Goal: Task Accomplishment & Management: Manage account settings

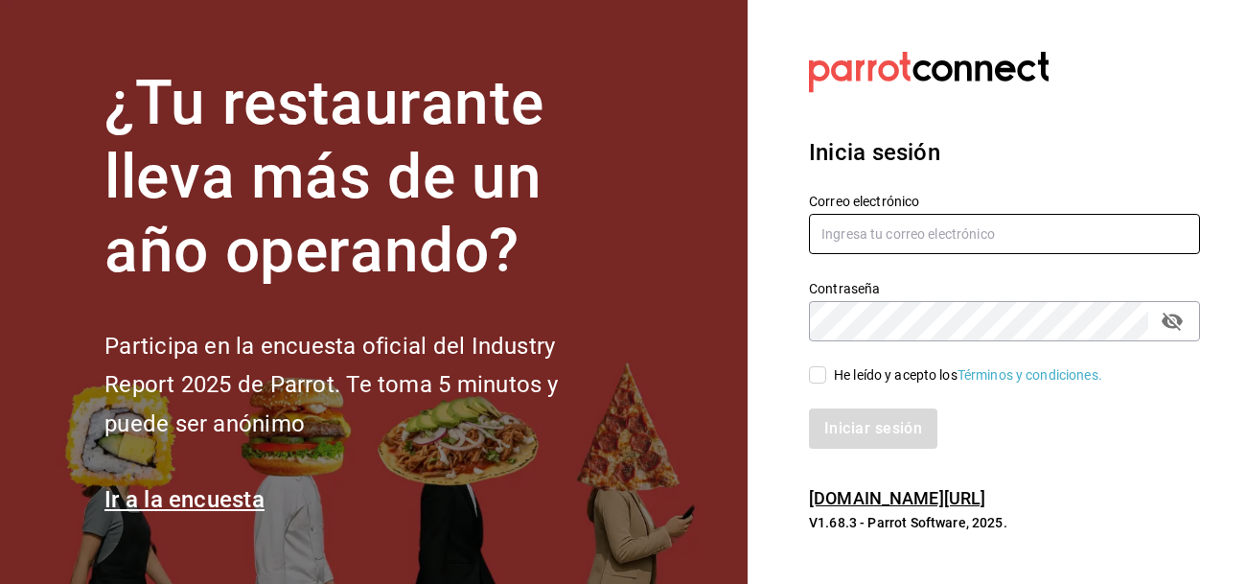
type input "[PERSON_NAME][EMAIL_ADDRESS][DOMAIN_NAME]"
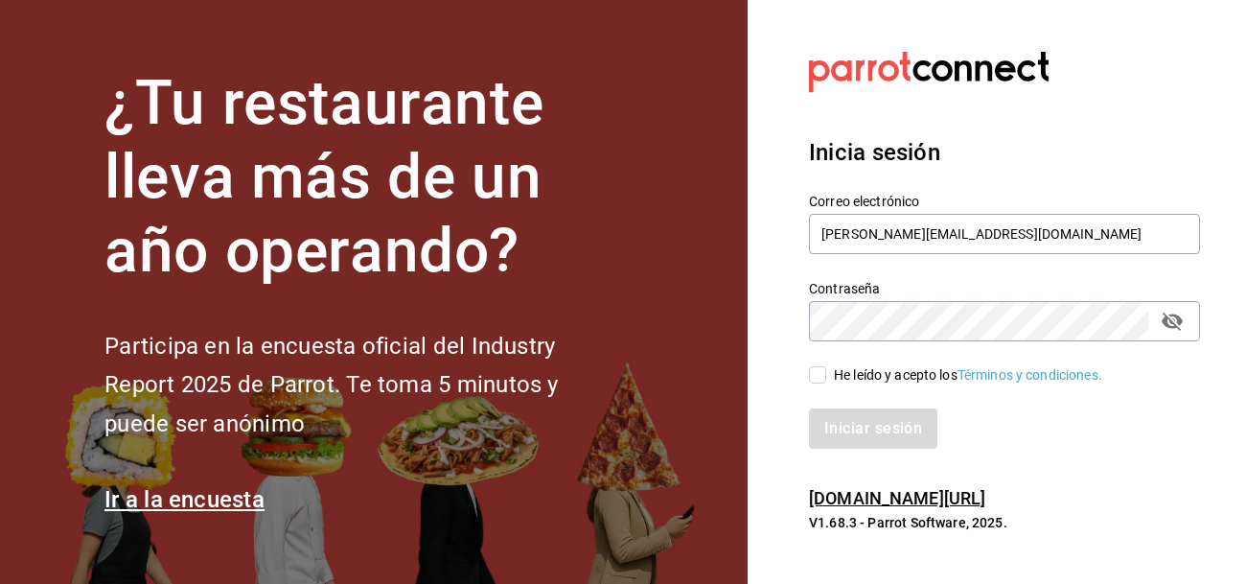
click at [816, 377] on input "He leído y acepto los Términos y condiciones." at bounding box center [817, 374] width 17 height 17
checkbox input "true"
click at [872, 422] on button "Iniciar sesión" at bounding box center [874, 428] width 130 height 40
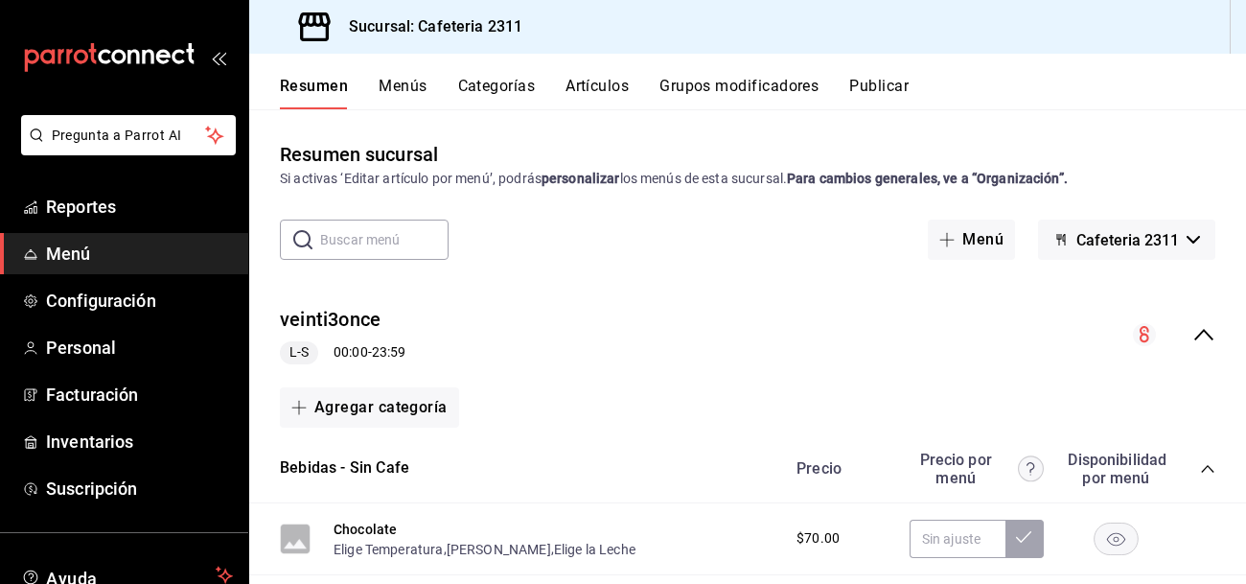
click at [186, 253] on span "Menú" at bounding box center [139, 254] width 187 height 26
click at [1205, 464] on icon "collapse-category-row" at bounding box center [1207, 468] width 15 height 15
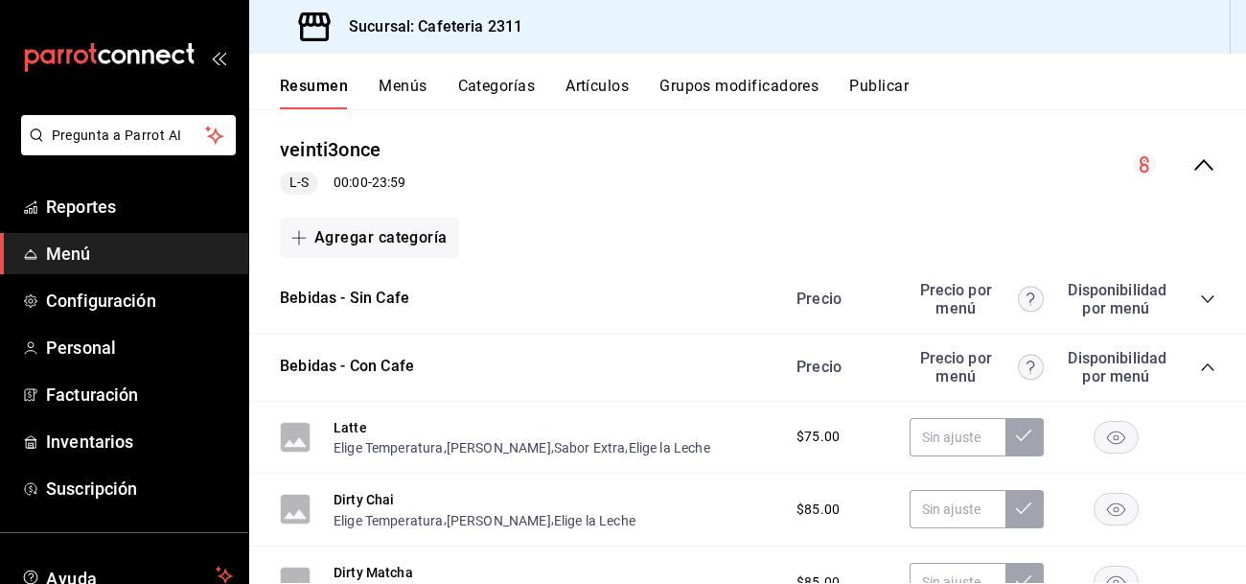
scroll to position [183, 0]
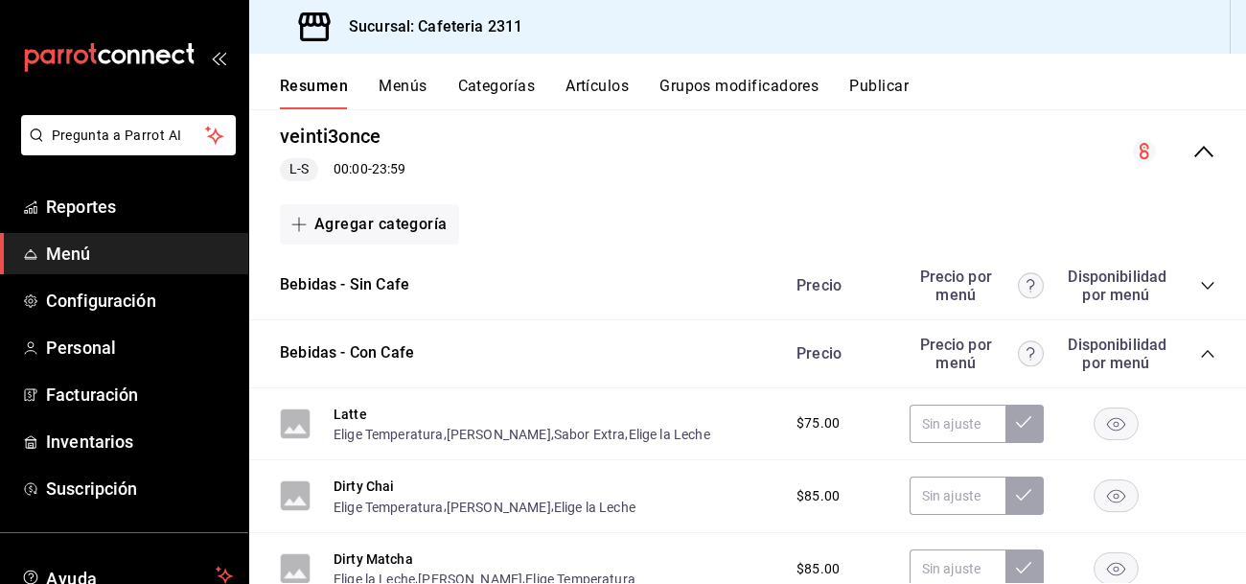
click at [1207, 354] on icon "collapse-category-row" at bounding box center [1207, 353] width 15 height 15
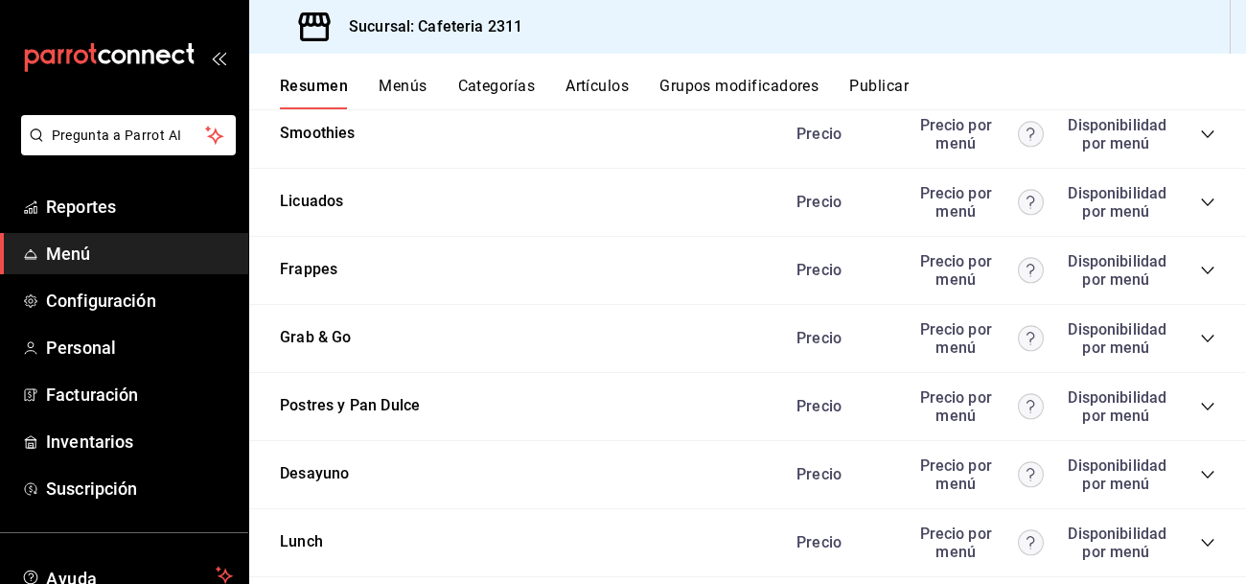
scroll to position [541, 0]
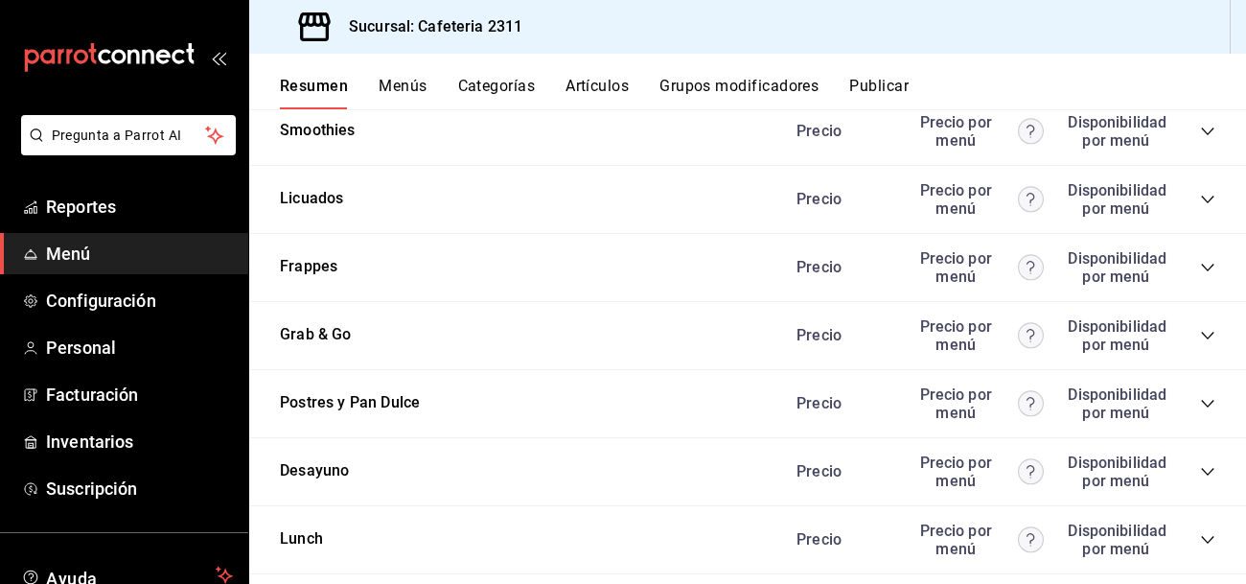
click at [1205, 403] on icon "collapse-category-row" at bounding box center [1207, 404] width 12 height 8
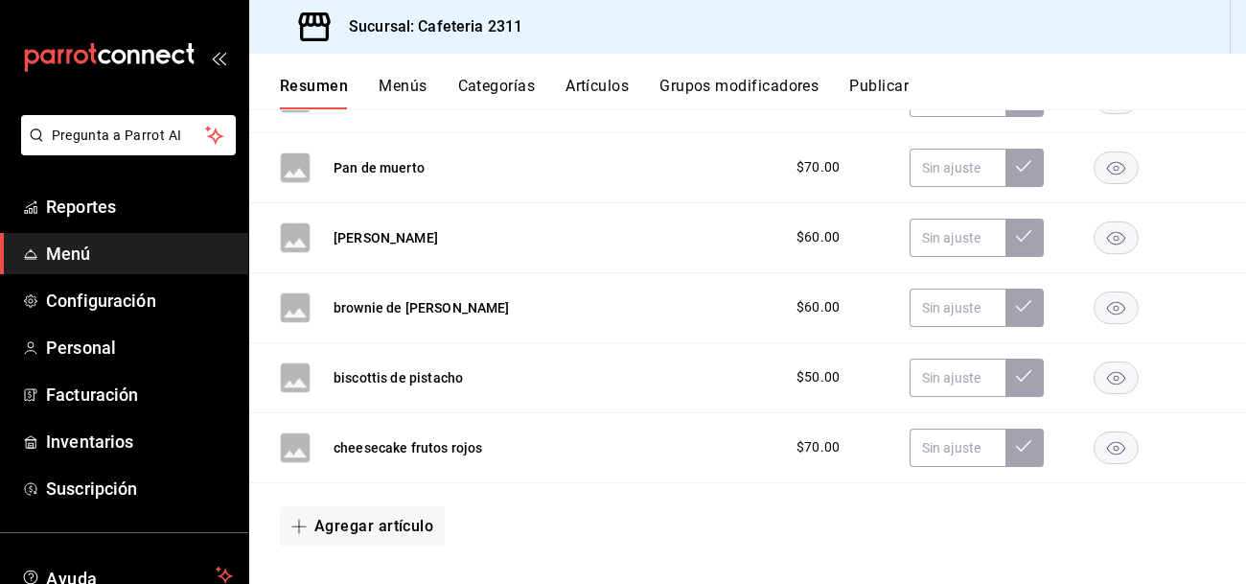
scroll to position [1267, 0]
click at [392, 439] on button "cheesecake frutos rojos" at bounding box center [407, 446] width 149 height 19
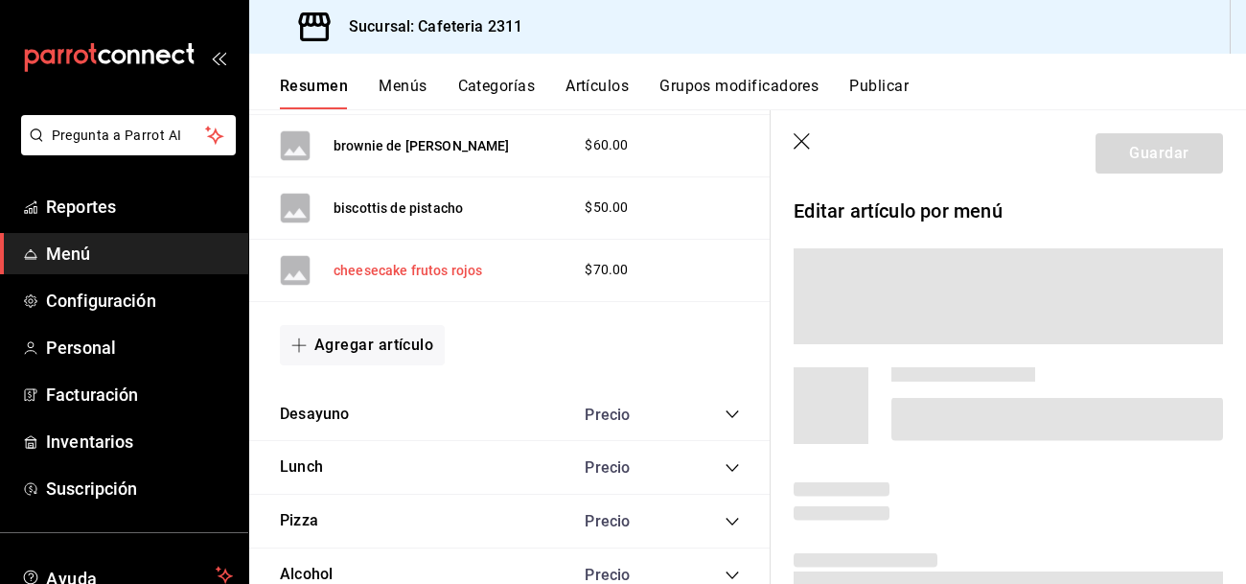
scroll to position [1109, 0]
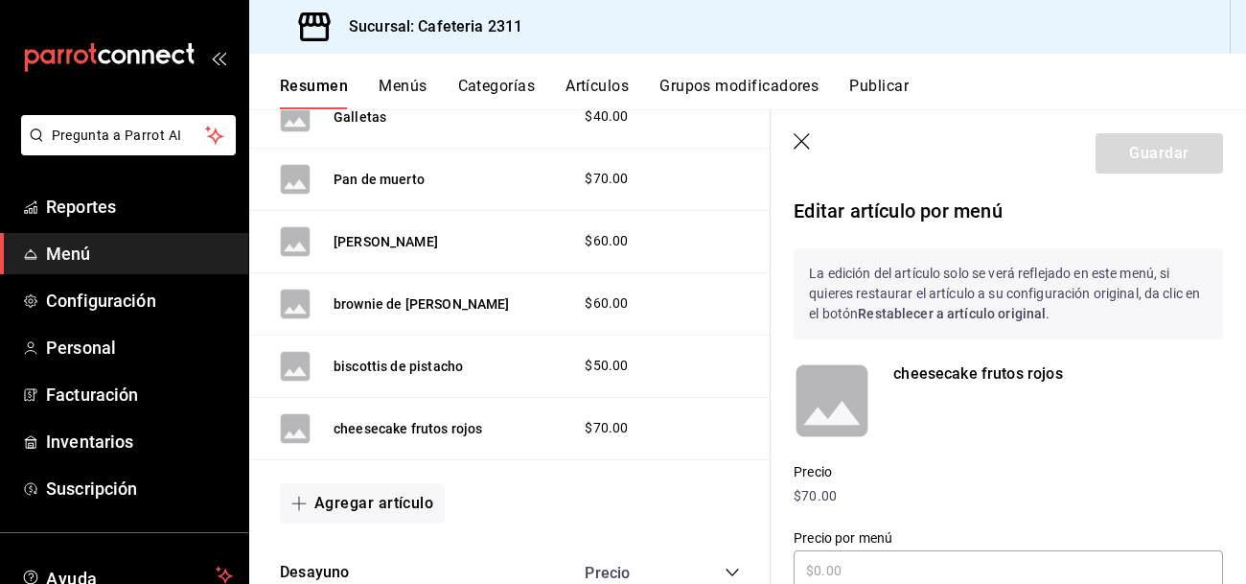
click at [394, 82] on button "Menús" at bounding box center [402, 93] width 48 height 33
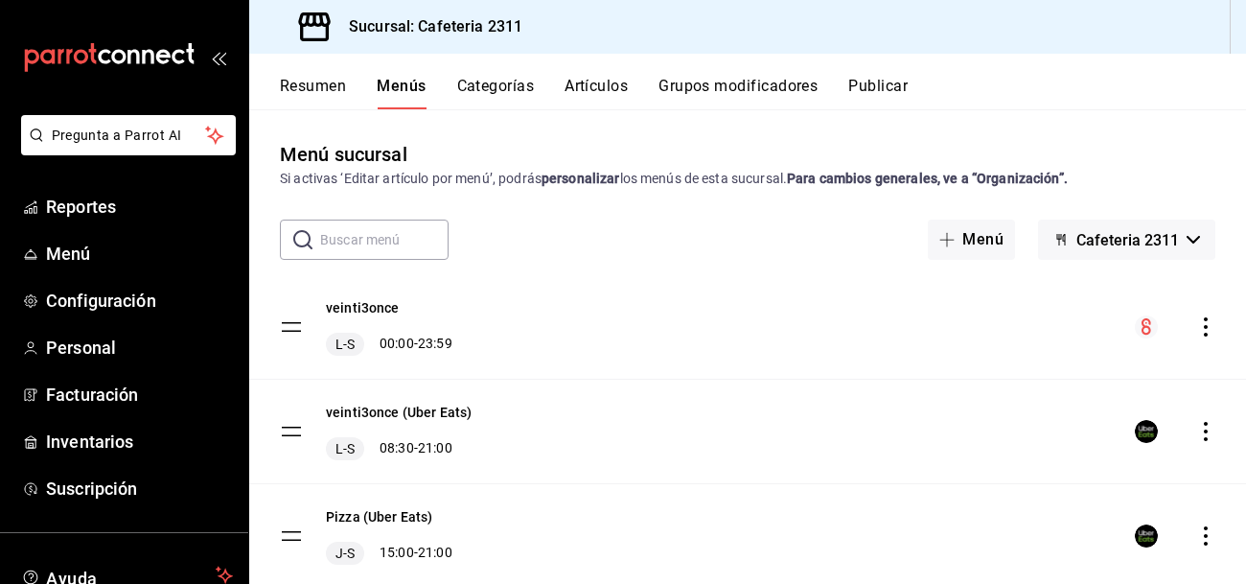
click at [1199, 333] on icon "actions" at bounding box center [1205, 326] width 19 height 19
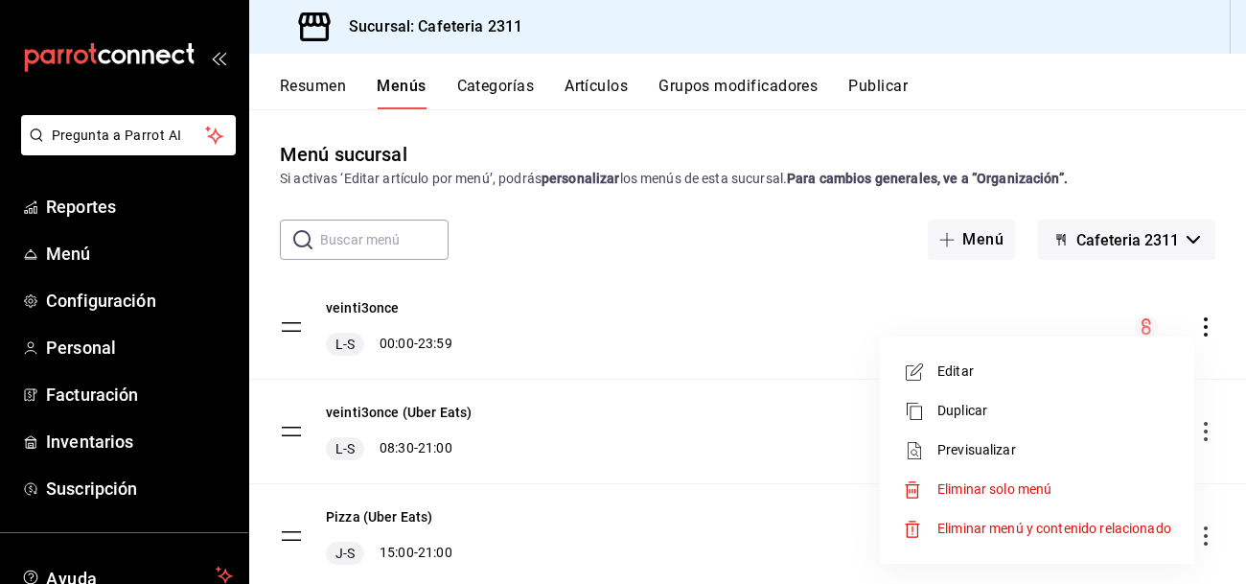
click at [950, 374] on span "Editar" at bounding box center [1054, 371] width 234 height 20
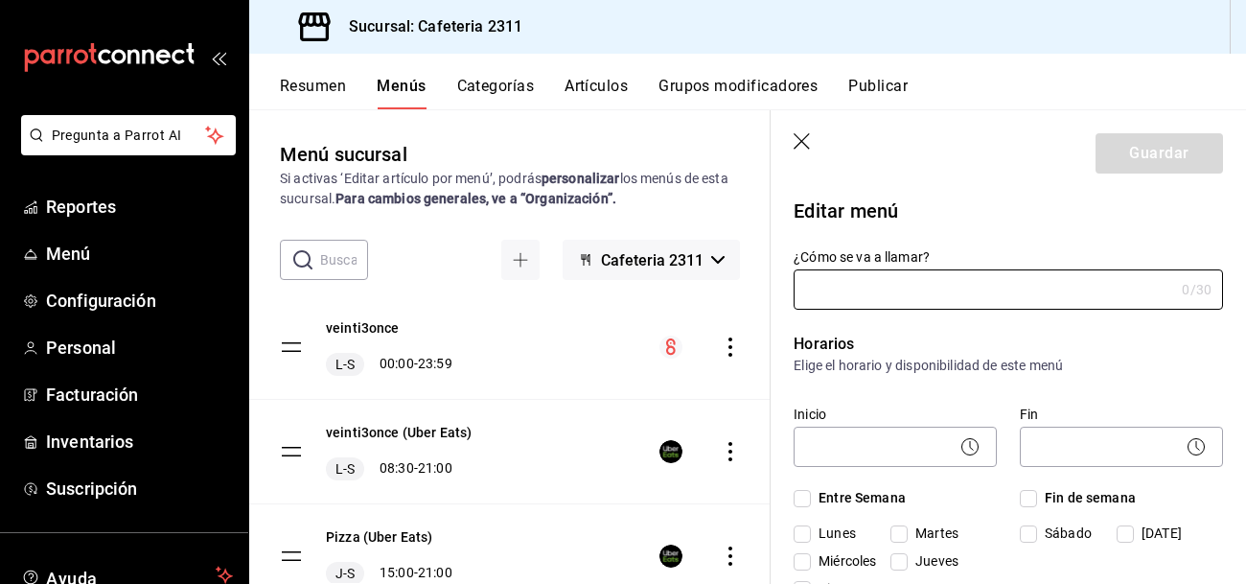
type input "veinti3once"
checkbox input "true"
type input "01691538120891"
click at [361, 325] on button "veinti3once" at bounding box center [363, 327] width 74 height 19
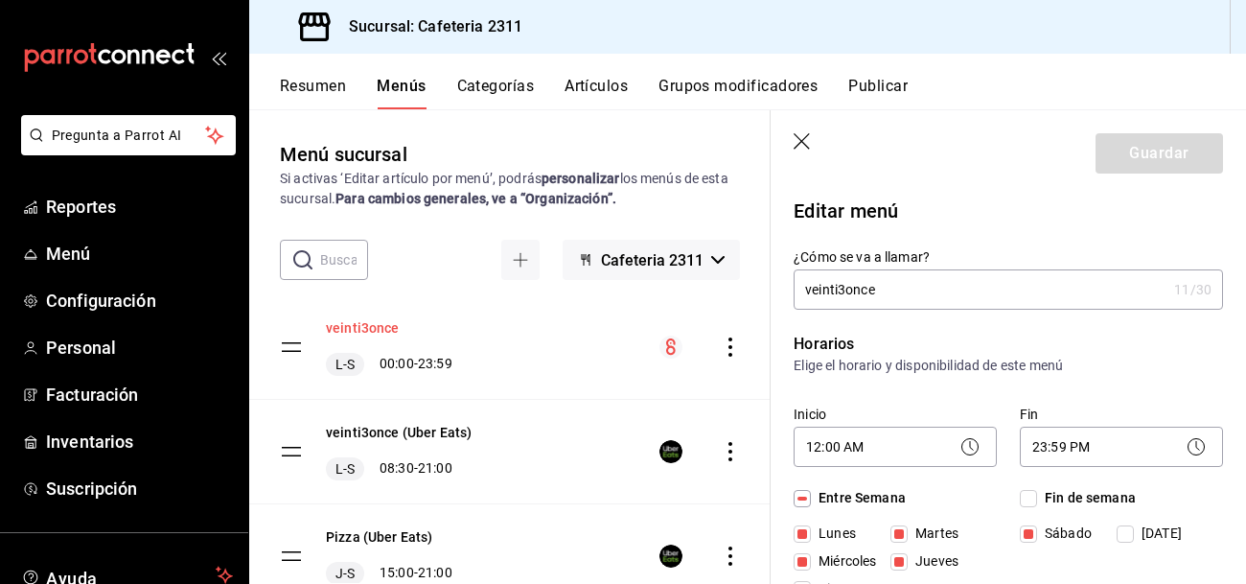
click at [360, 322] on button "veinti3once" at bounding box center [363, 327] width 74 height 19
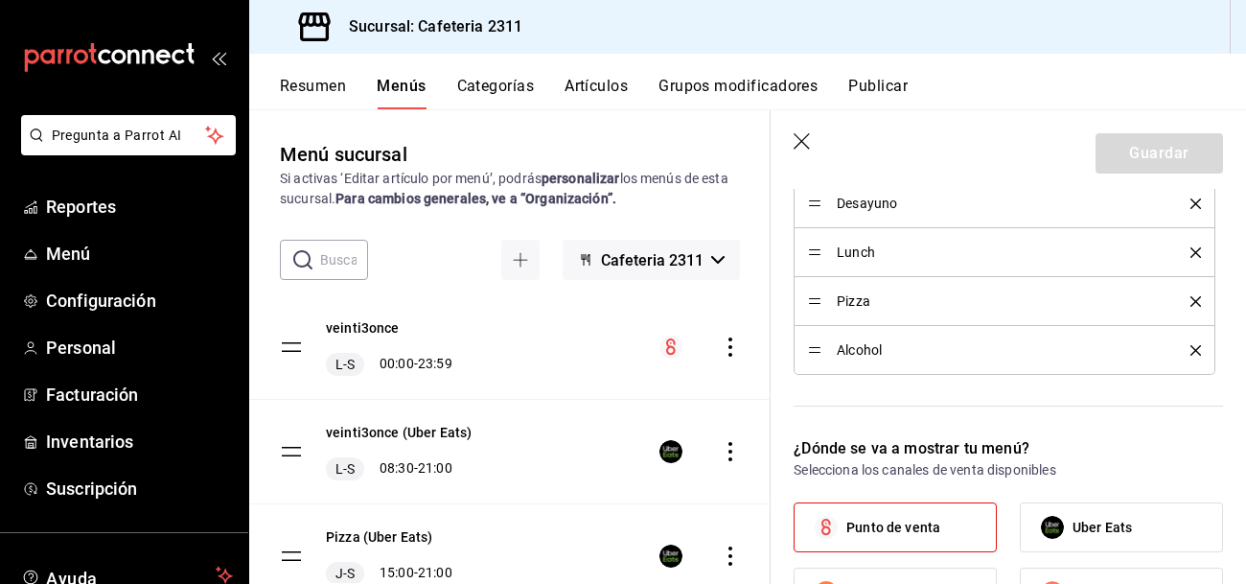
scroll to position [1038, 0]
click at [617, 89] on button "Artículos" at bounding box center [595, 93] width 63 height 33
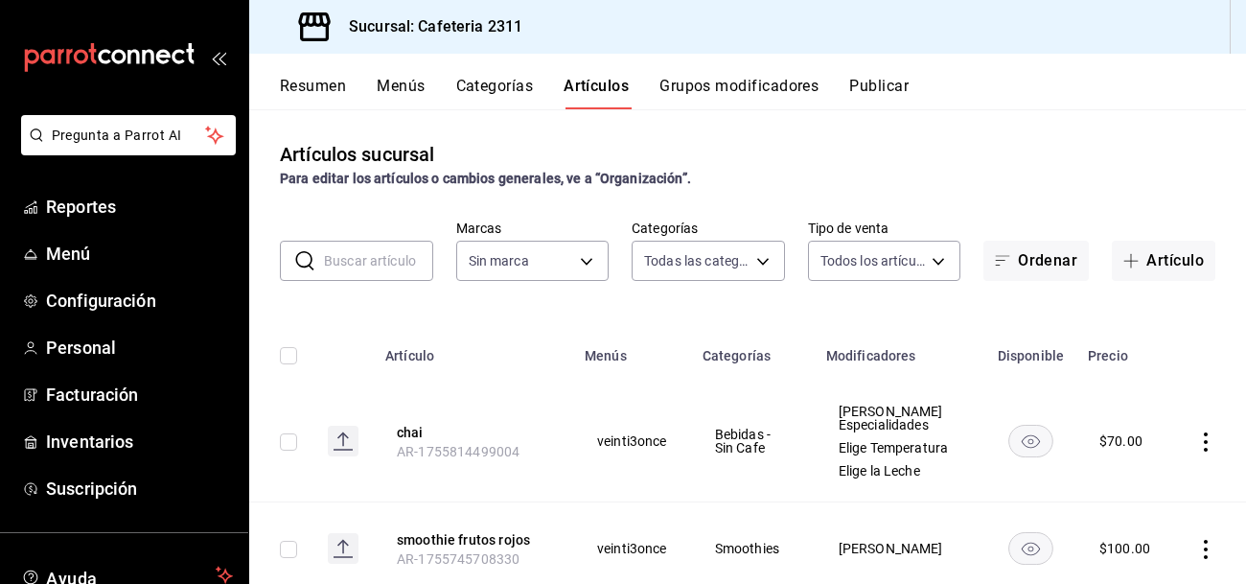
type input "536a82a5-983a-43ec-b1be-69caf506a0f5,2d541d84-83a7-4f98-a380-61900af1125d,575e2…"
type input "85018aa7-d10e-4b77-9d87-cba6278a116b"
click at [751, 263] on body "Pregunta a Parrot AI Reportes Menú Configuración Personal Facturación Inventari…" at bounding box center [623, 292] width 1246 height 584
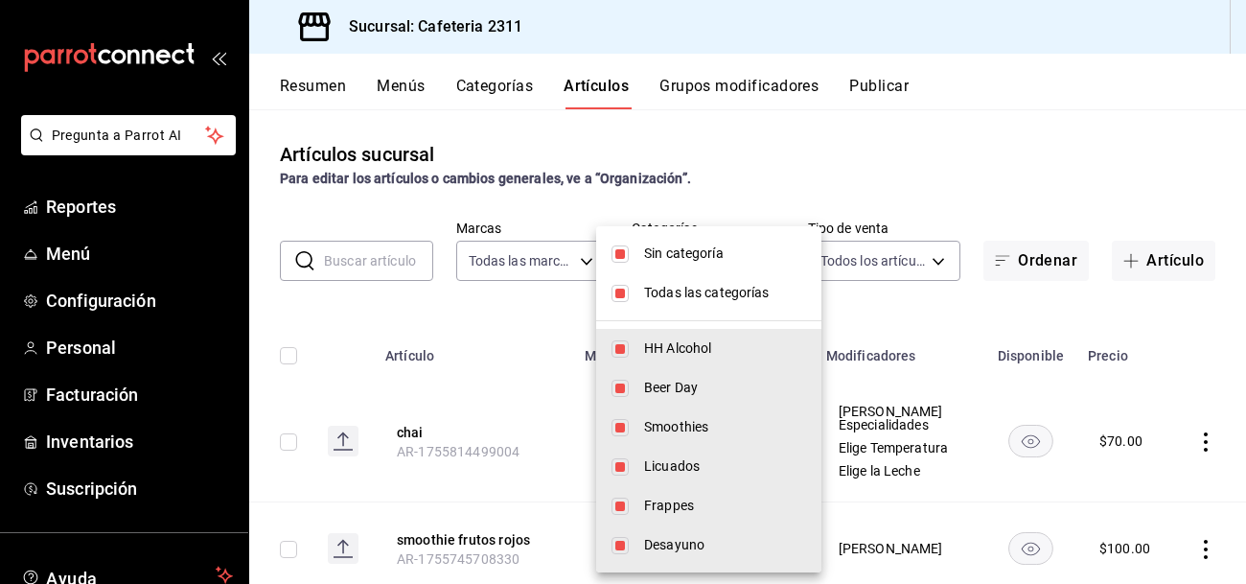
click at [628, 295] on input "checkbox" at bounding box center [619, 293] width 17 height 17
checkbox input "false"
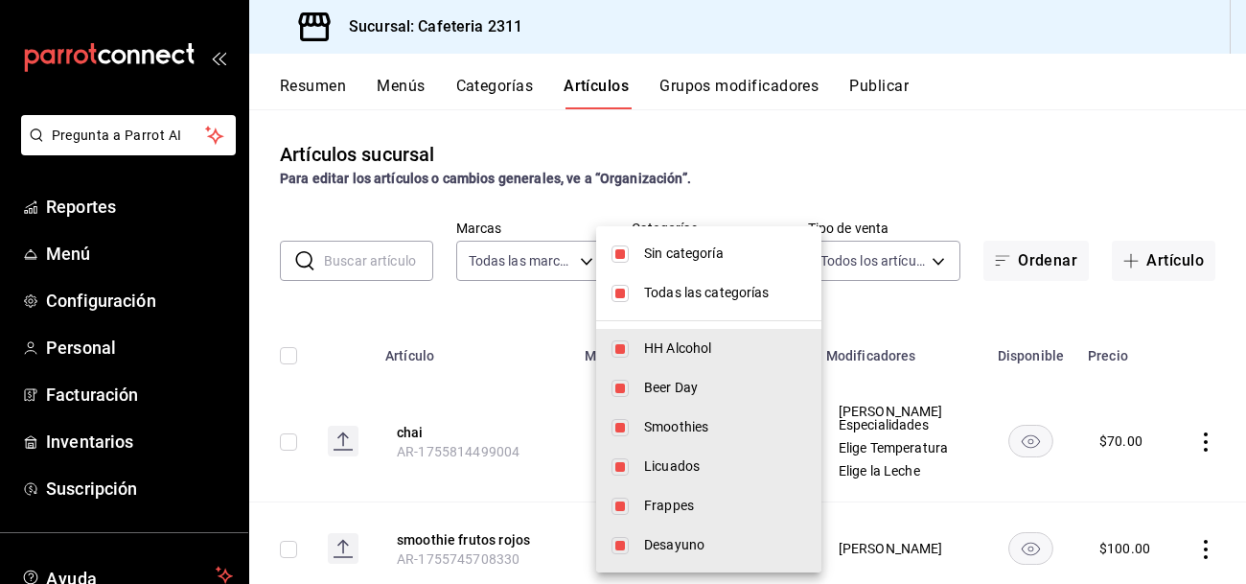
checkbox input "false"
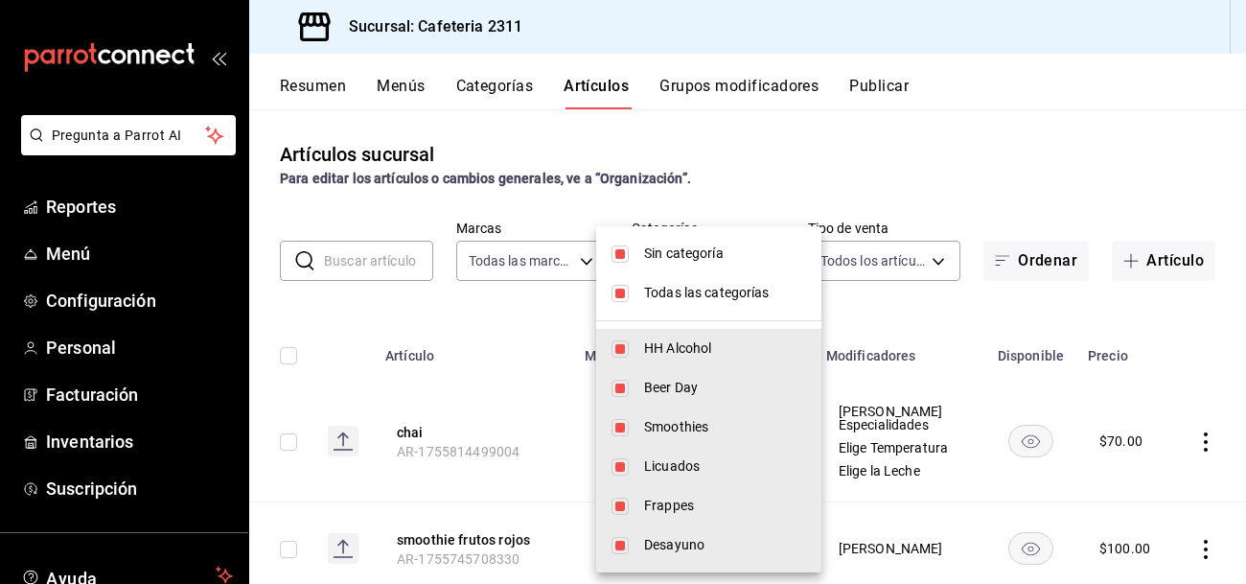
checkbox input "false"
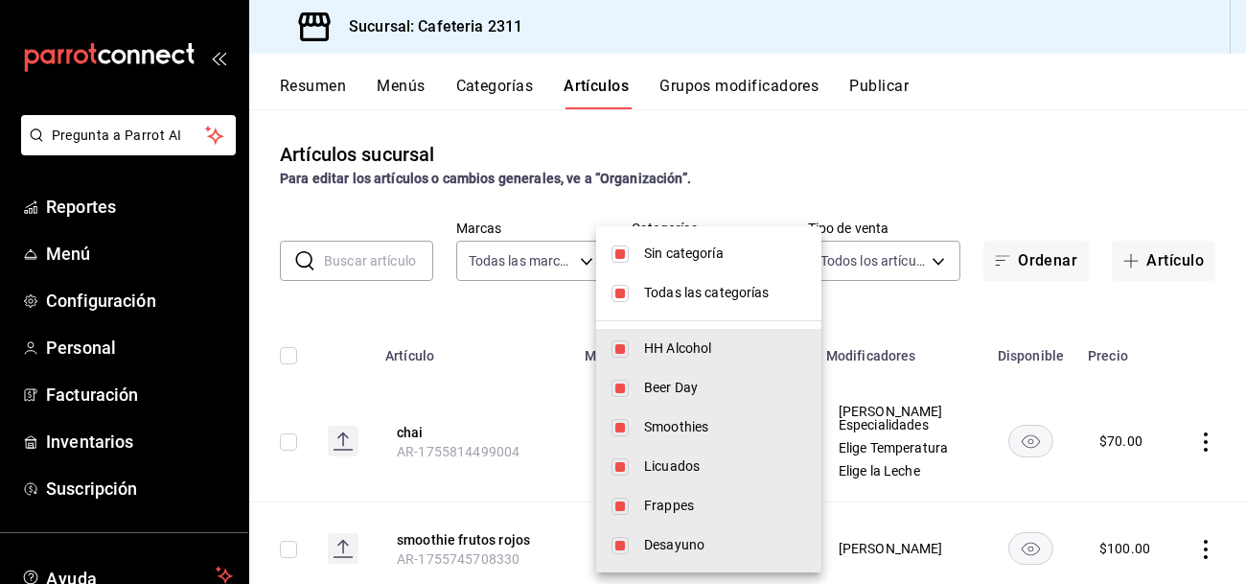
checkbox input "false"
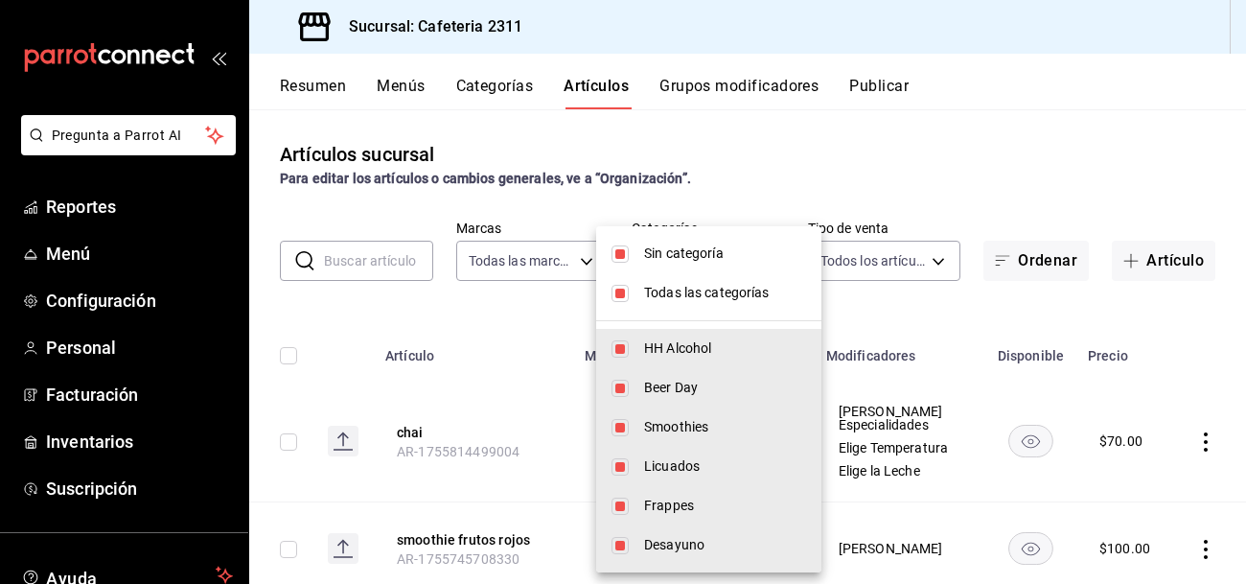
checkbox input "false"
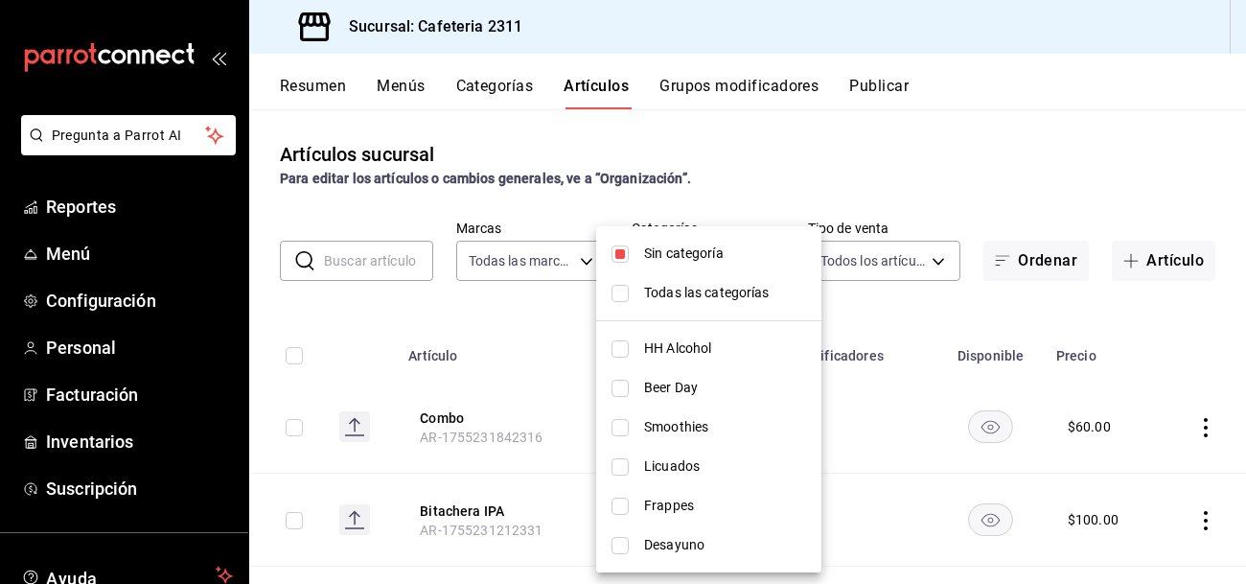
click at [619, 256] on input "checkbox" at bounding box center [619, 253] width 17 height 17
checkbox input "false"
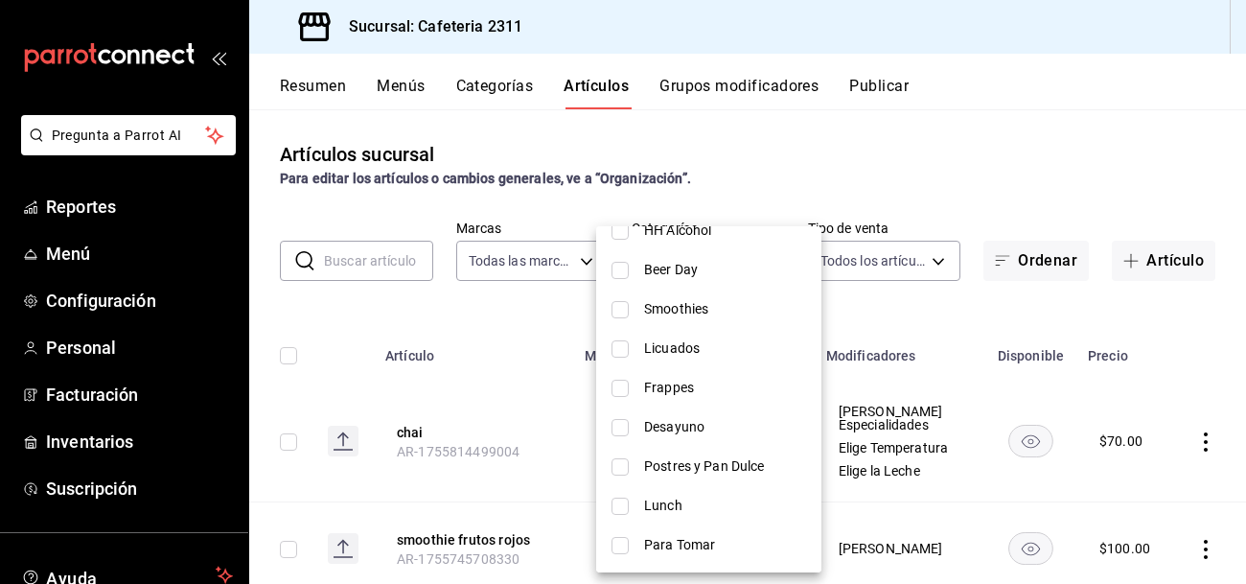
scroll to position [133, 0]
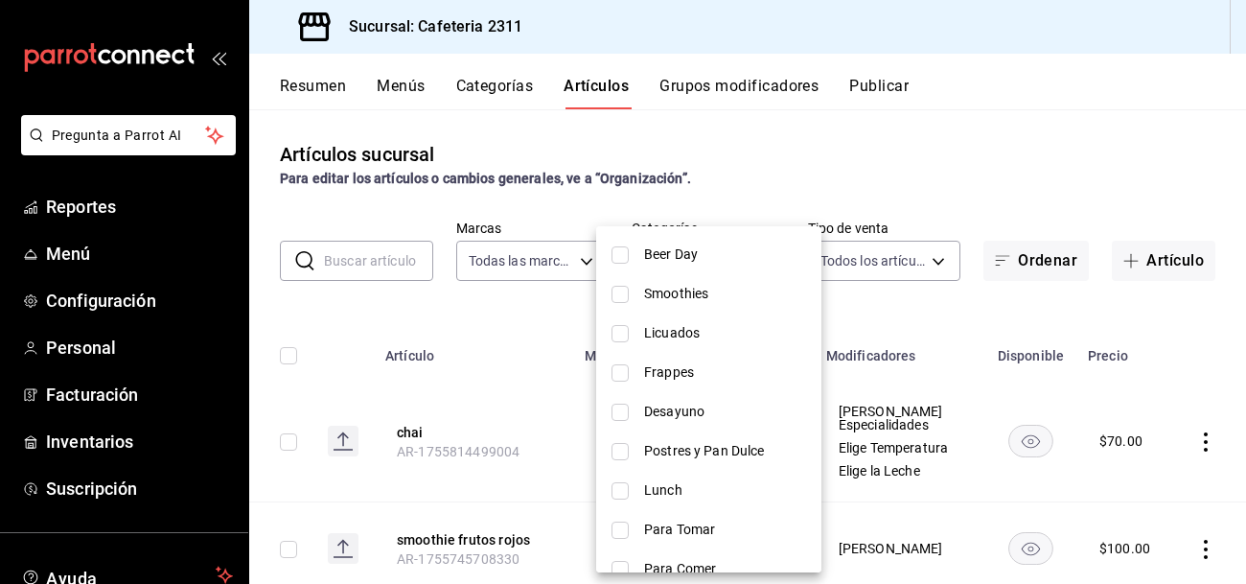
click at [622, 452] on input "checkbox" at bounding box center [619, 451] width 17 height 17
checkbox input "true"
type input "47686906-949f-4a3d-9746-7e66eb44ba68"
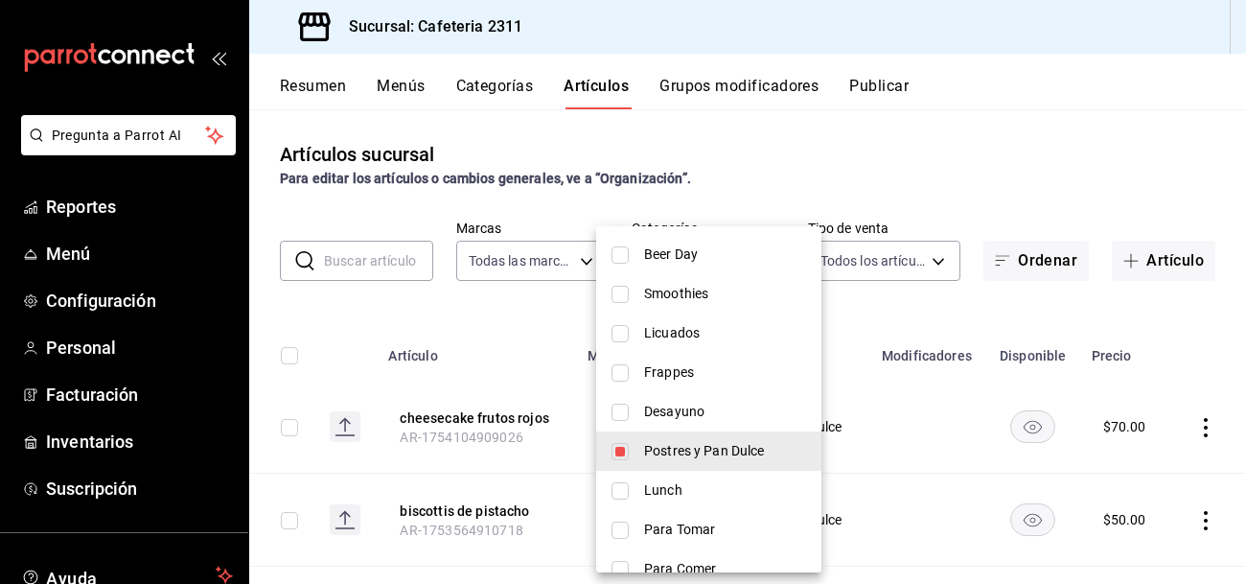
click at [757, 160] on div at bounding box center [623, 292] width 1246 height 584
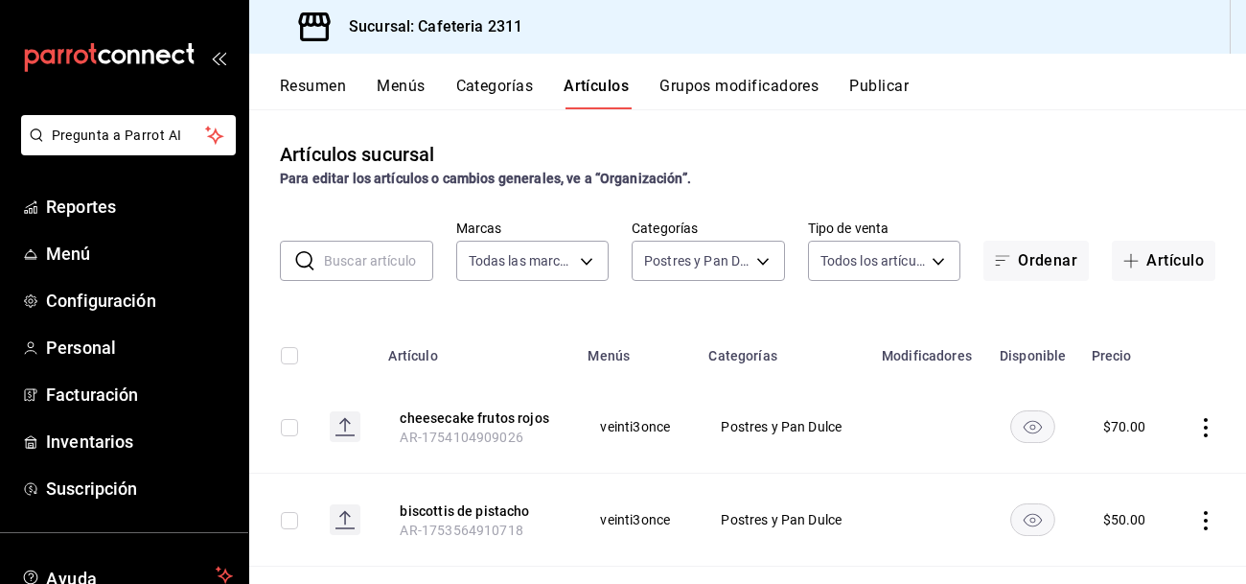
click at [1208, 429] on icon "actions" at bounding box center [1205, 427] width 19 height 19
click at [1161, 451] on span "Editar" at bounding box center [1148, 455] width 50 height 20
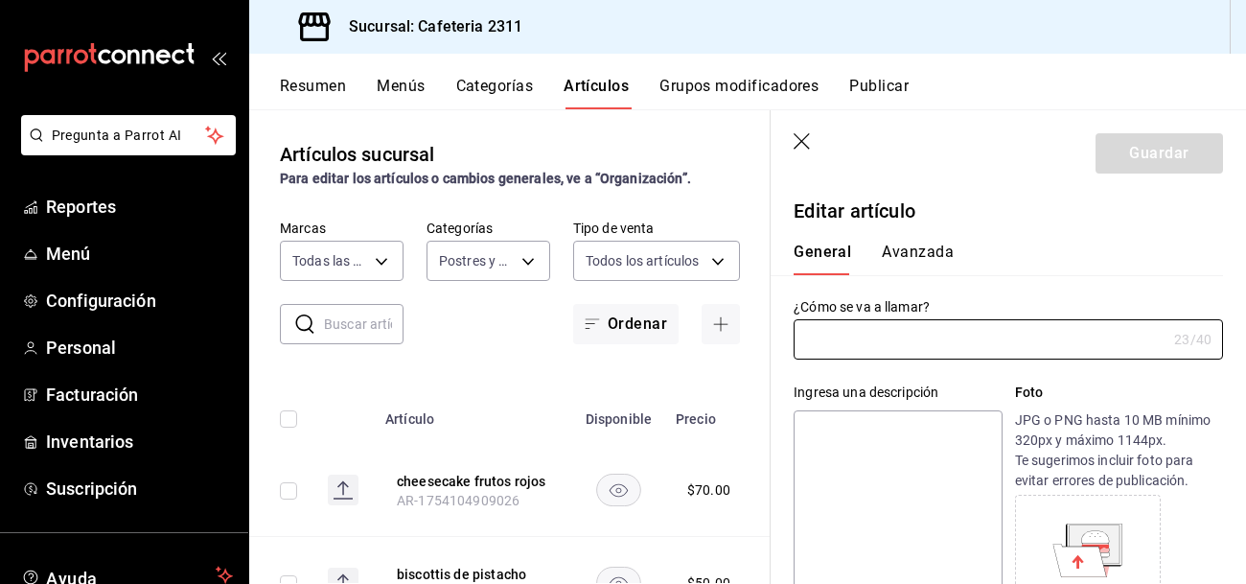
type input "cheesecake frutos rojos"
type input "AR-1754104909026"
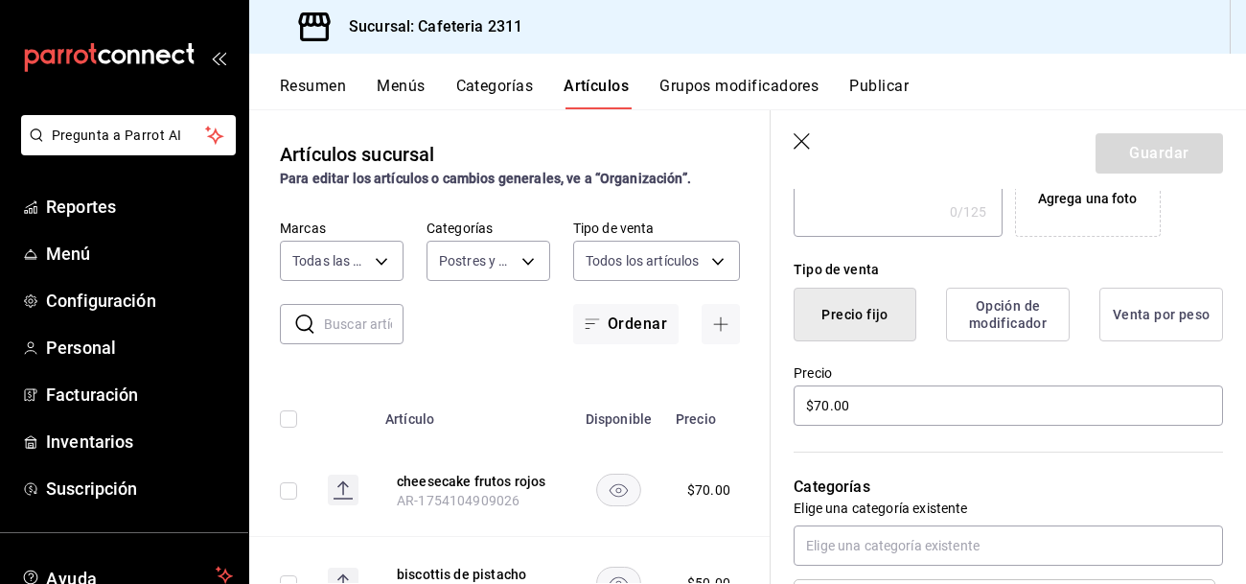
scroll to position [407, 0]
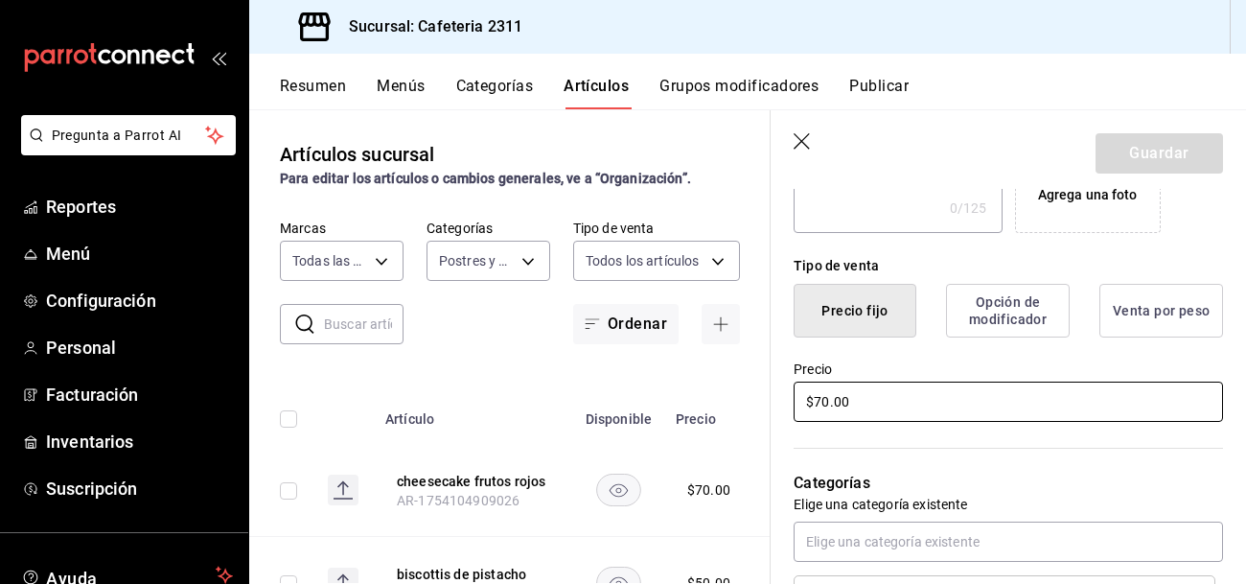
click at [968, 402] on input "$70.00" at bounding box center [1007, 401] width 429 height 40
type input "$7.00"
type input "$85.00"
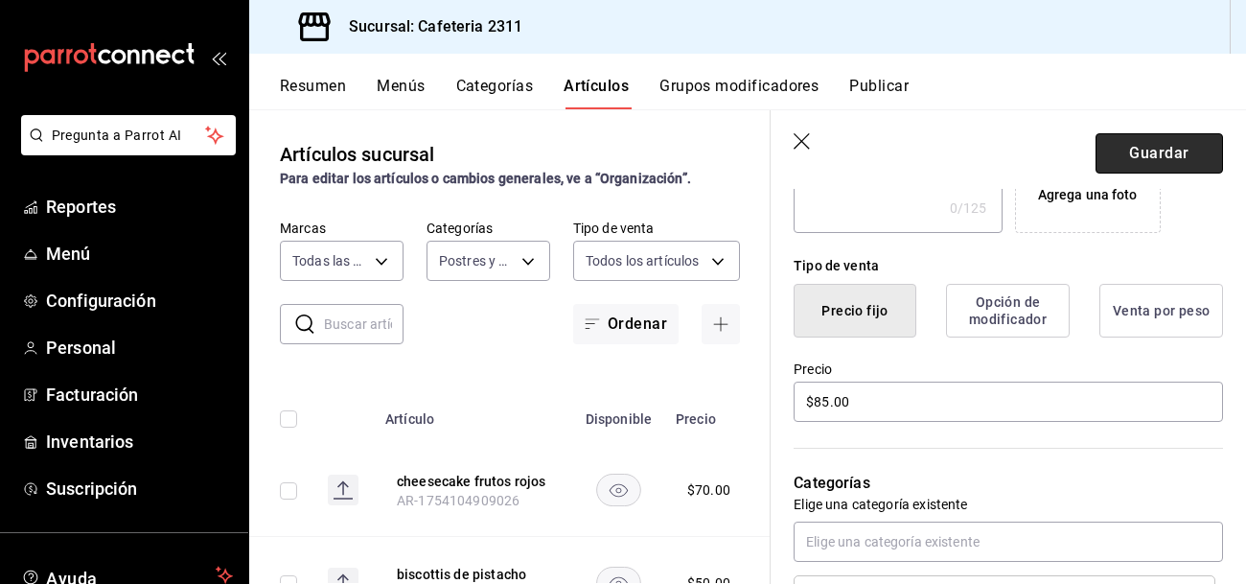
click at [1176, 148] on button "Guardar" at bounding box center [1158, 153] width 127 height 40
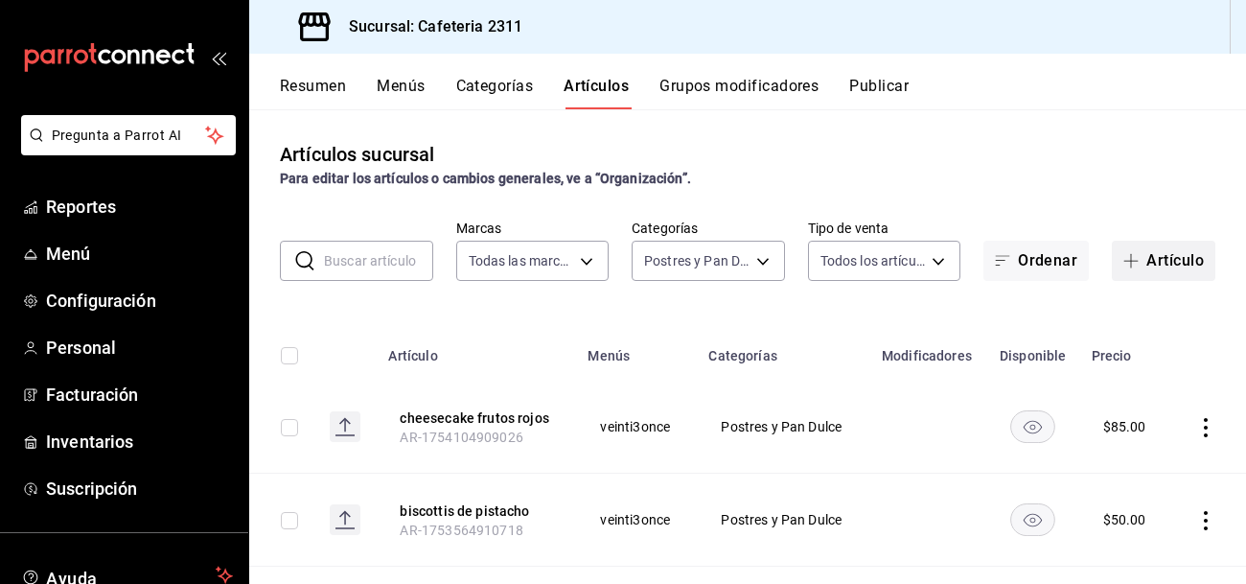
click at [1161, 262] on button "Artículo" at bounding box center [1162, 261] width 103 height 40
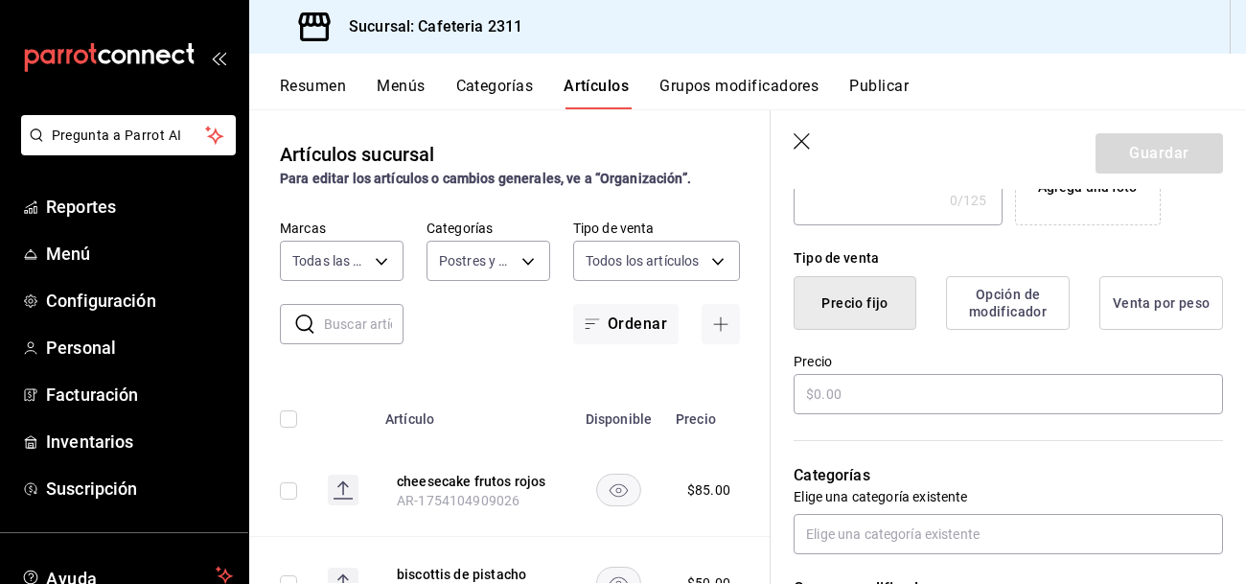
scroll to position [416, 0]
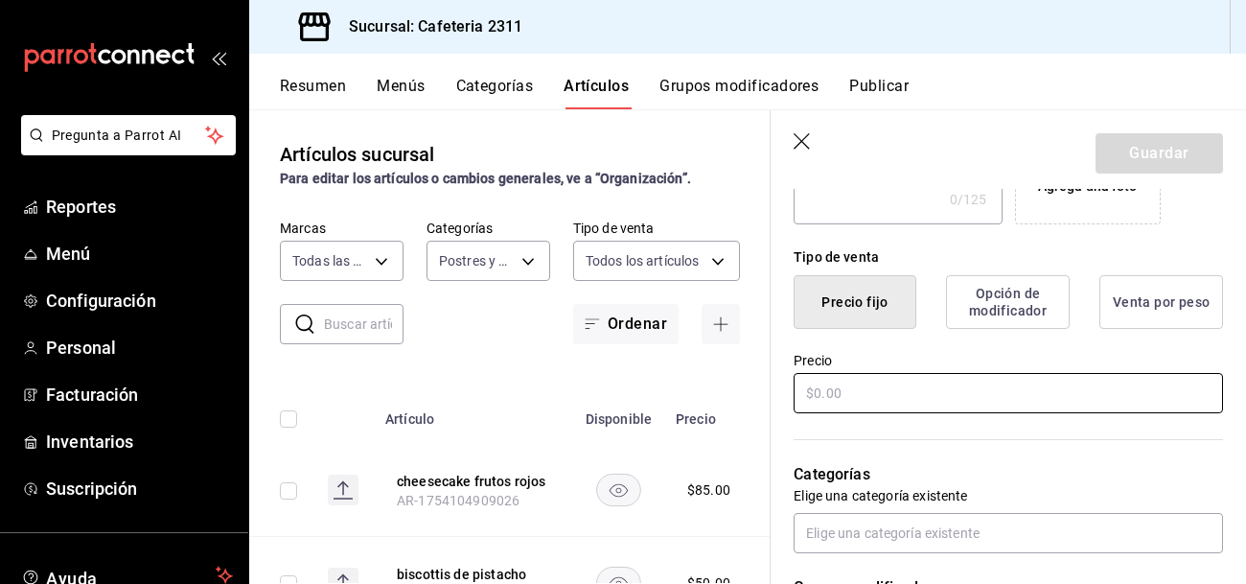
type input "cheesecake oreo"
click at [871, 396] on input "text" at bounding box center [1007, 393] width 429 height 40
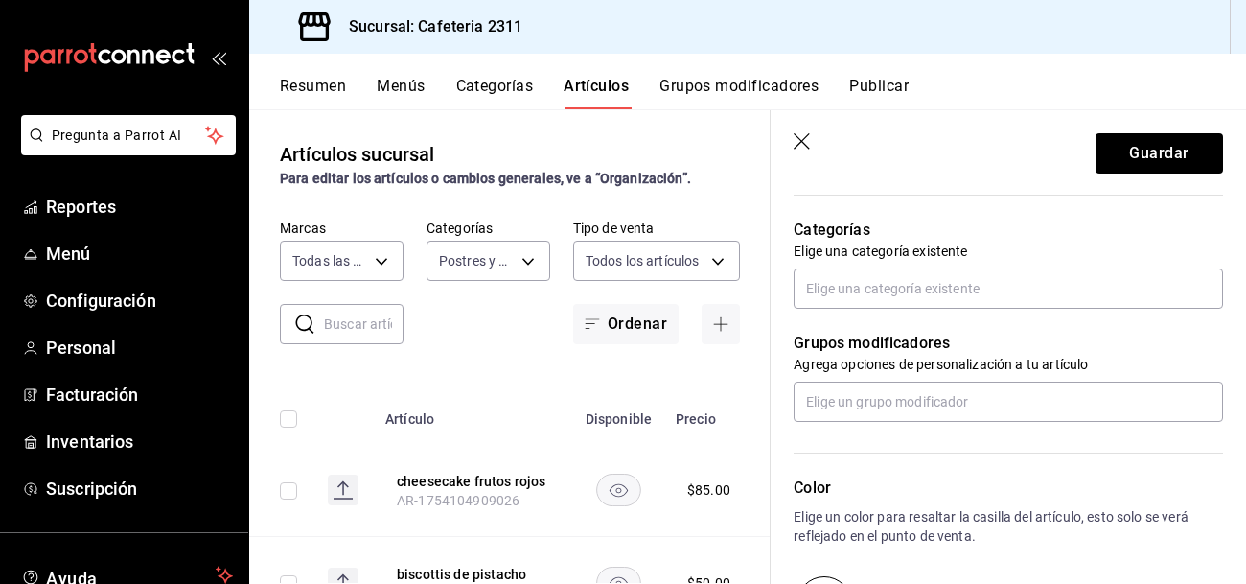
scroll to position [669, 0]
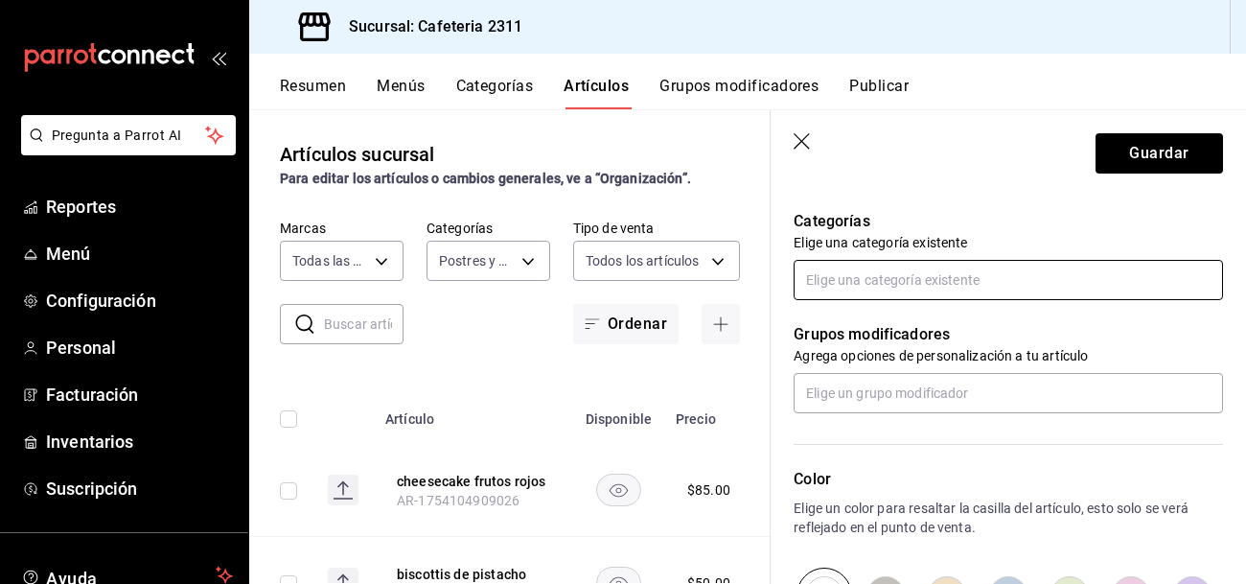
type input "$85.00"
click at [889, 280] on input "text" at bounding box center [1007, 280] width 429 height 40
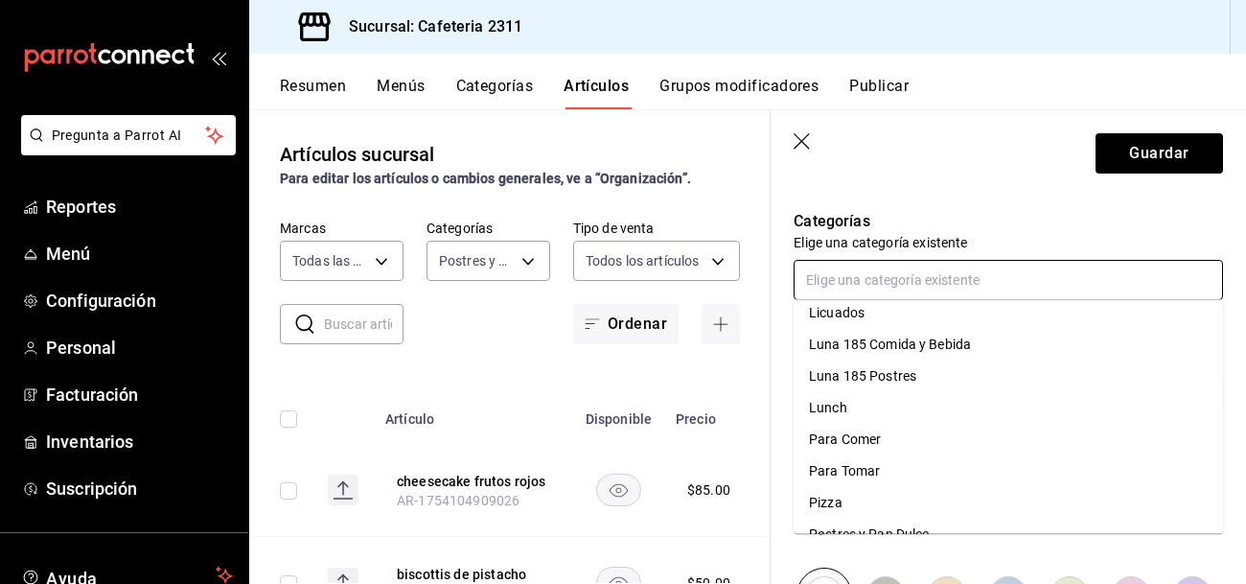
scroll to position [476, 0]
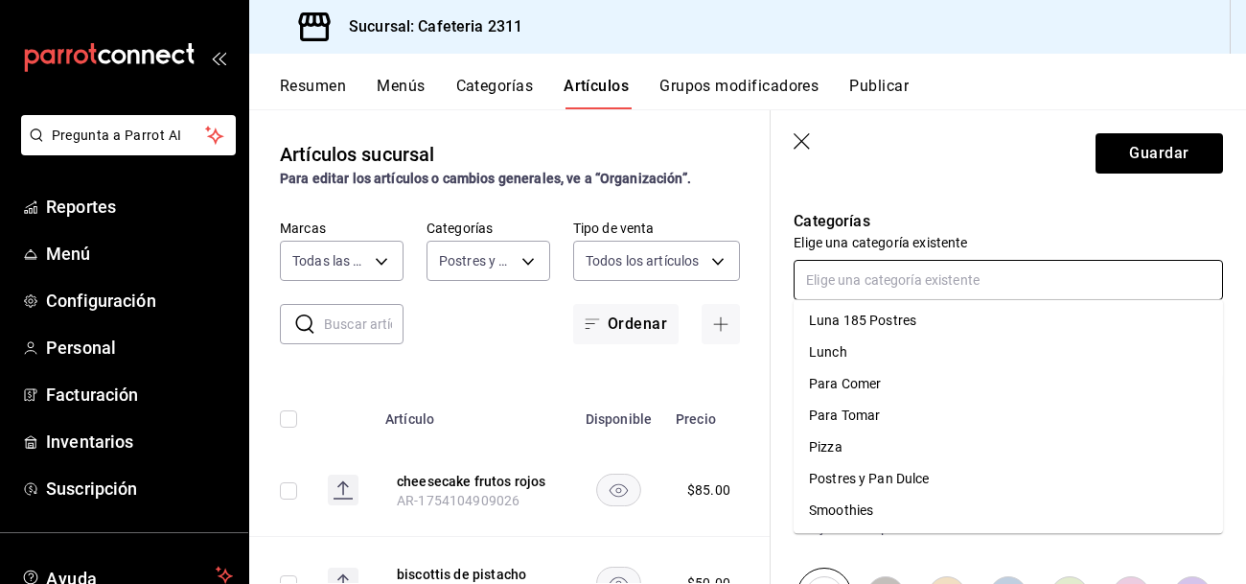
click at [891, 477] on li "Postres y Pan Dulce" at bounding box center [1007, 479] width 429 height 32
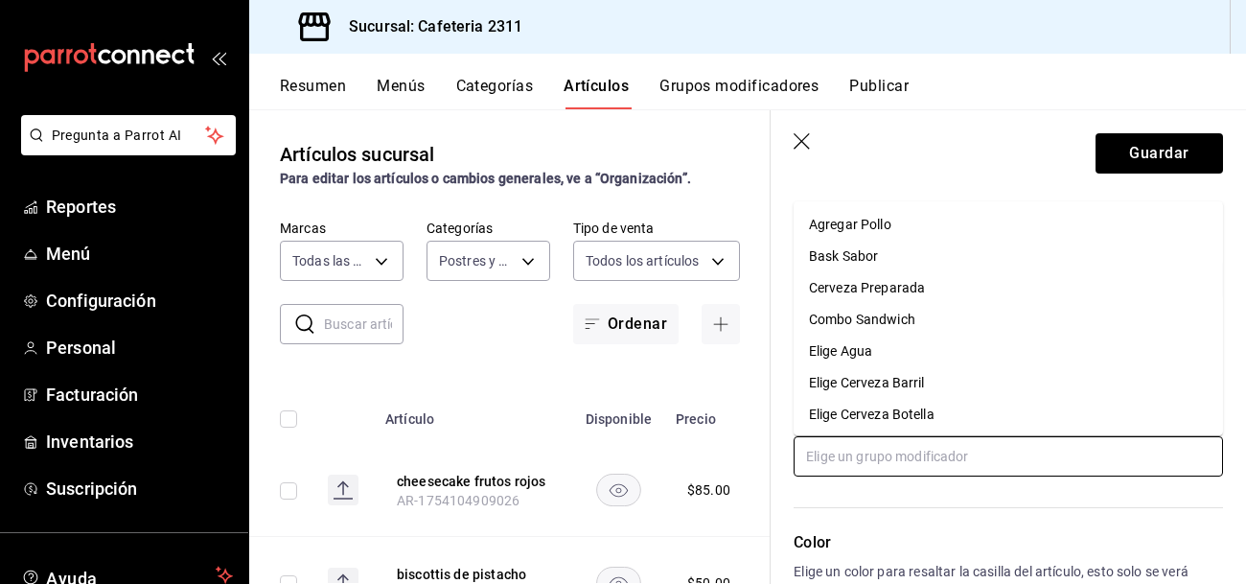
click at [863, 463] on input "text" at bounding box center [1007, 456] width 429 height 40
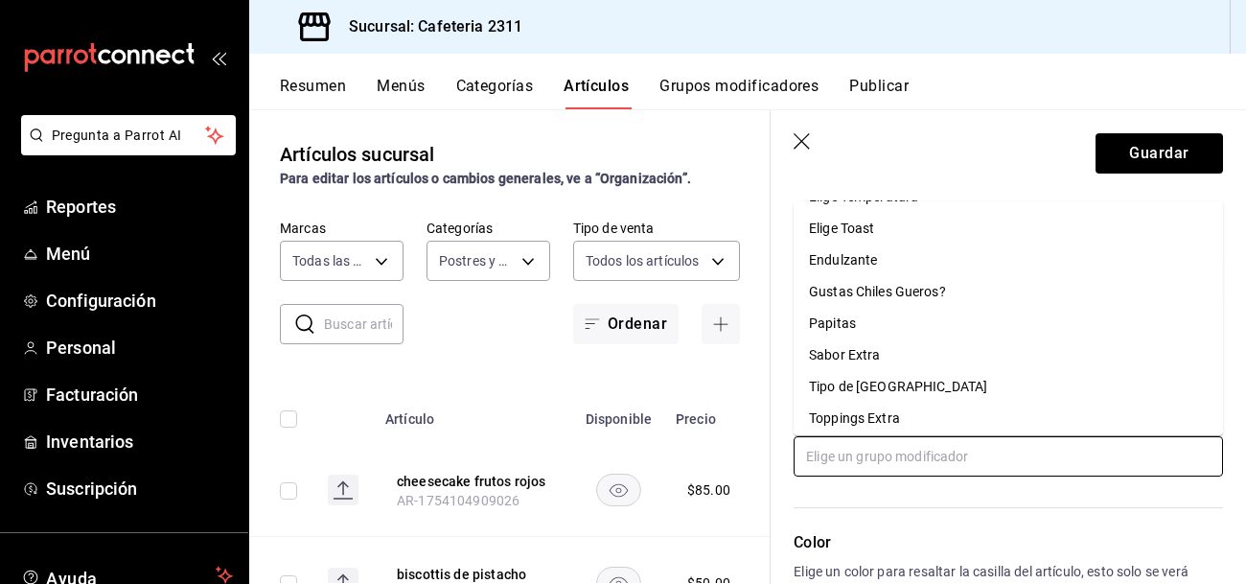
scroll to position [603, 0]
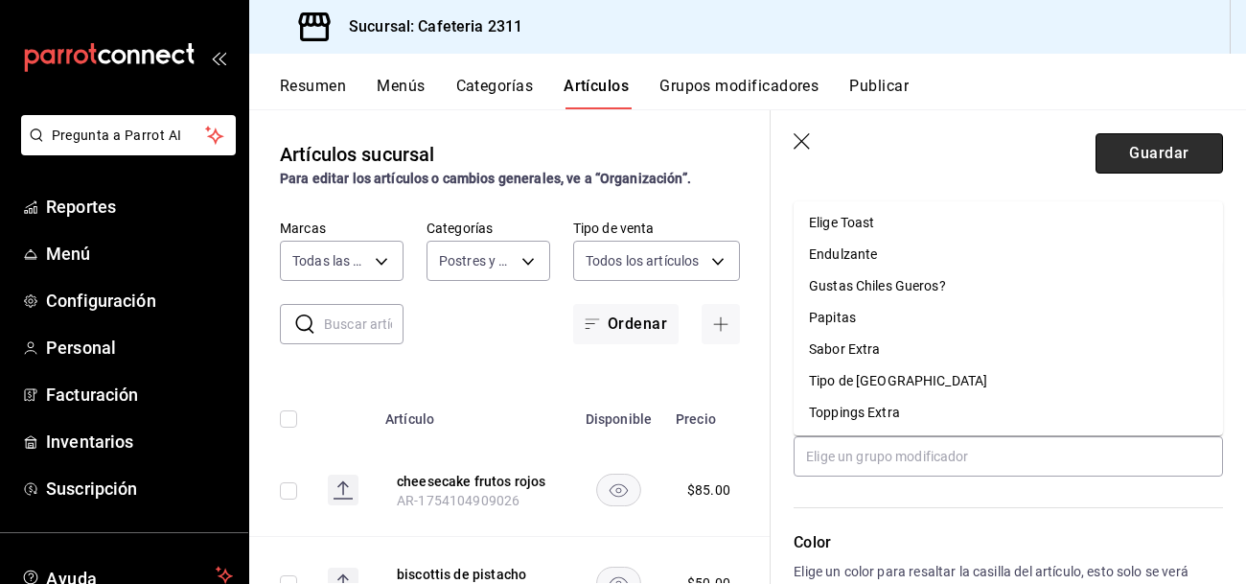
click at [1176, 154] on button "Guardar" at bounding box center [1158, 153] width 127 height 40
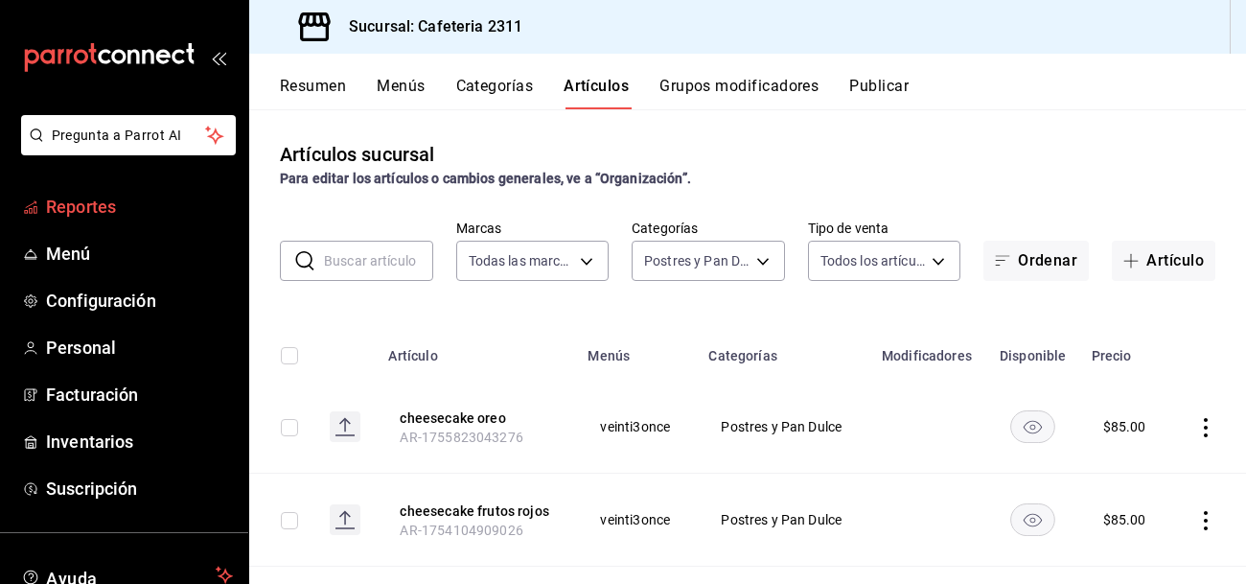
click at [74, 201] on span "Reportes" at bounding box center [139, 207] width 187 height 26
